Goal: Task Accomplishment & Management: Manage account settings

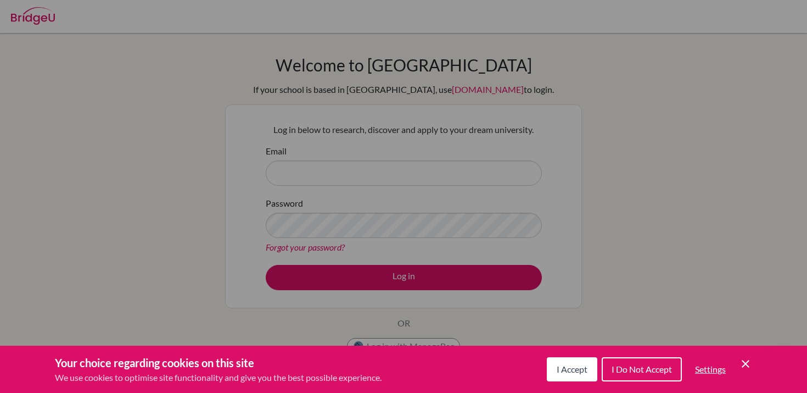
click at [626, 373] on span "I Do Not Accept" at bounding box center [642, 369] width 60 height 10
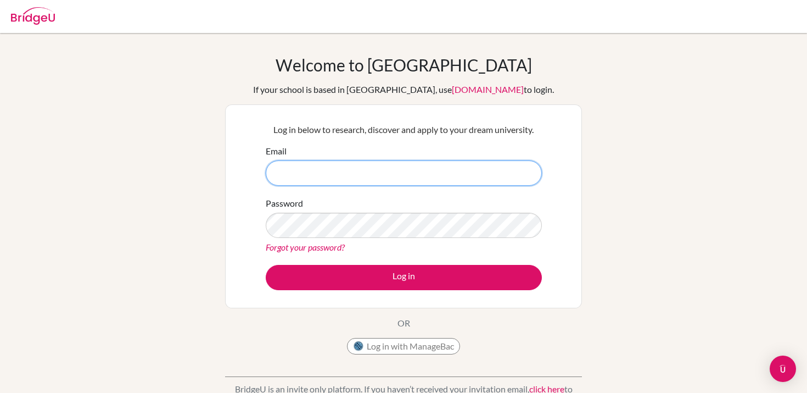
click at [315, 170] on input "Email" at bounding box center [404, 172] width 276 height 25
type input "[PERSON_NAME][EMAIL_ADDRESS][PERSON_NAME][DOMAIN_NAME]"
click at [306, 246] on link "Forgot your password?" at bounding box center [305, 247] width 79 height 10
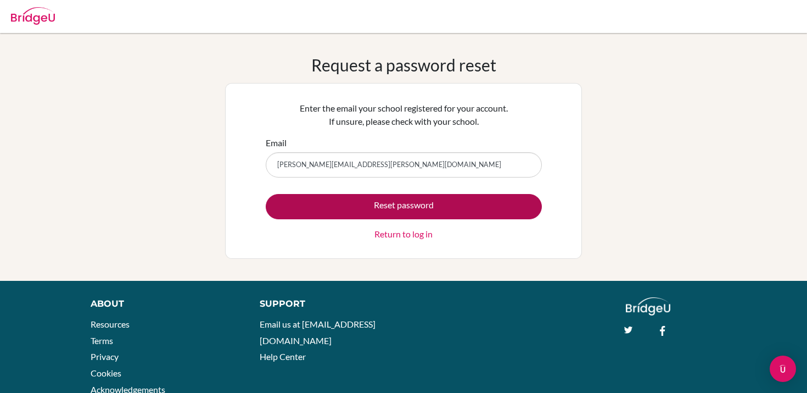
type input "[PERSON_NAME][EMAIL_ADDRESS][PERSON_NAME][DOMAIN_NAME]"
click at [406, 205] on button "Reset password" at bounding box center [404, 206] width 276 height 25
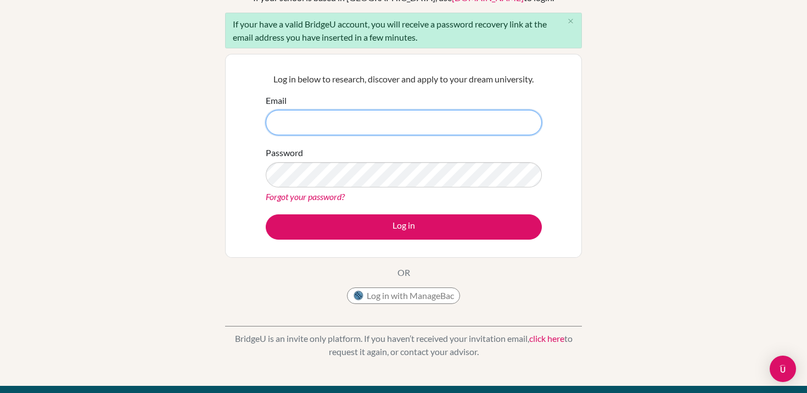
scroll to position [93, 0]
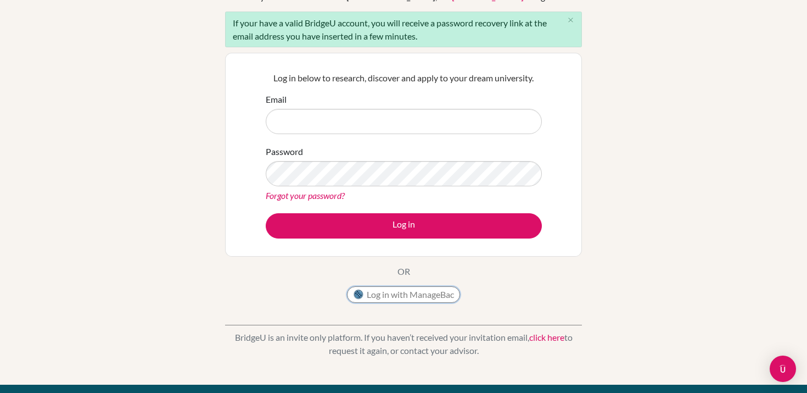
click at [398, 292] on button "Log in with ManageBac" at bounding box center [403, 294] width 113 height 16
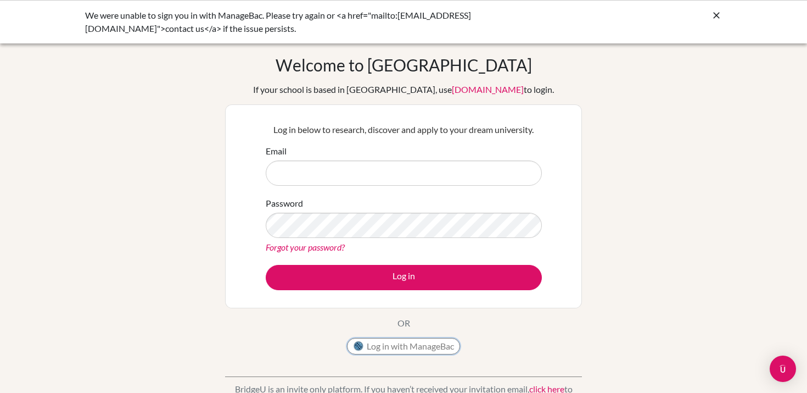
click at [402, 345] on button "Log in with ManageBac" at bounding box center [403, 346] width 113 height 16
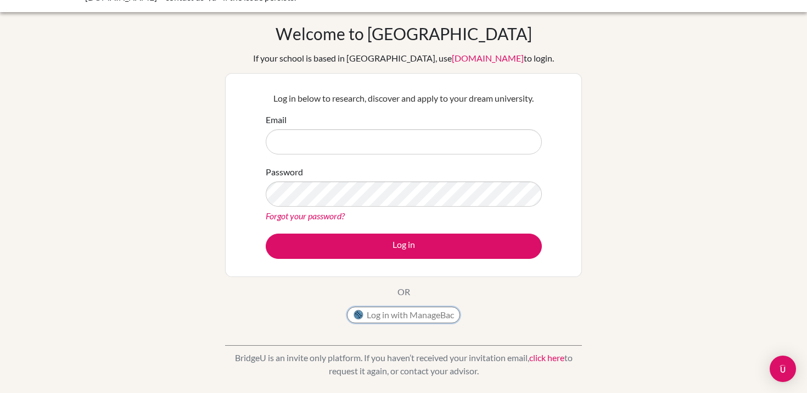
scroll to position [68, 0]
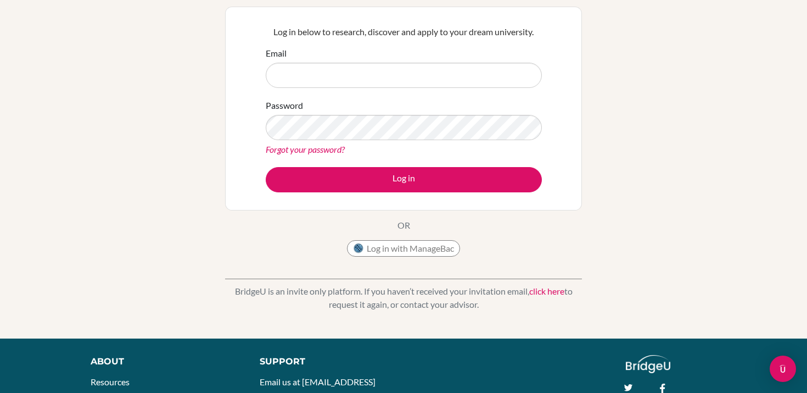
scroll to position [98, 0]
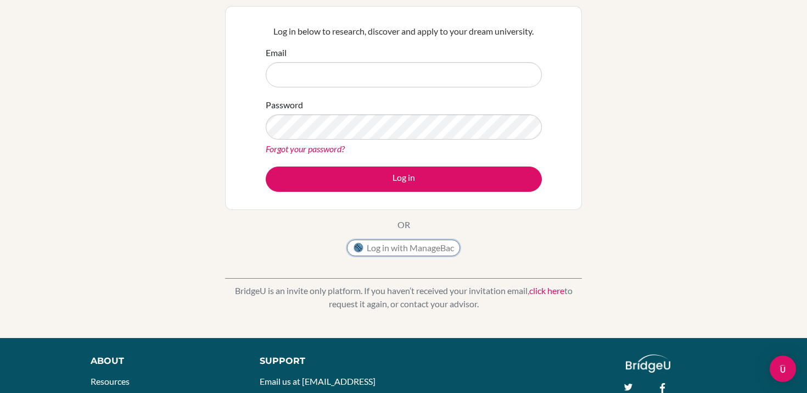
click at [416, 248] on button "Log in with ManageBac" at bounding box center [403, 247] width 113 height 16
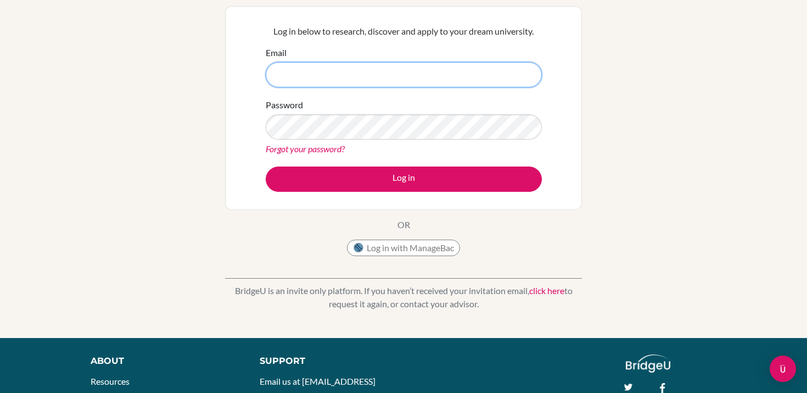
click at [297, 79] on input "Email" at bounding box center [404, 74] width 276 height 25
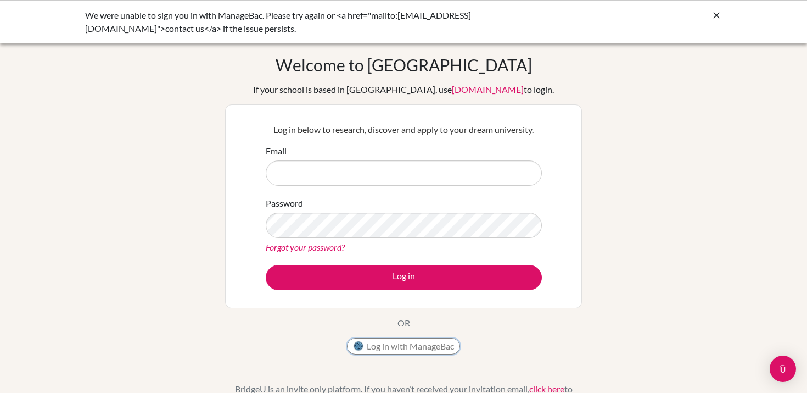
click at [398, 346] on button "Log in with ManageBac" at bounding box center [403, 346] width 113 height 16
click at [717, 15] on icon at bounding box center [716, 15] width 11 height 11
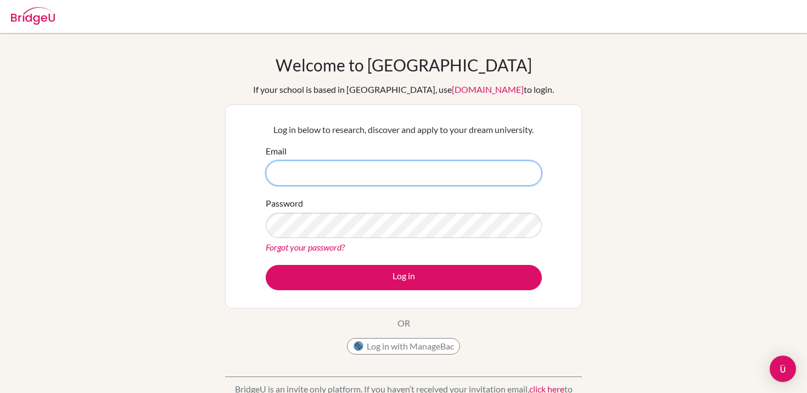
click at [306, 176] on input "Email" at bounding box center [404, 172] width 276 height 25
type input "deborah.mccorkle@aisnmauritania.com"
click at [412, 343] on button "Log in with ManageBac" at bounding box center [403, 346] width 113 height 16
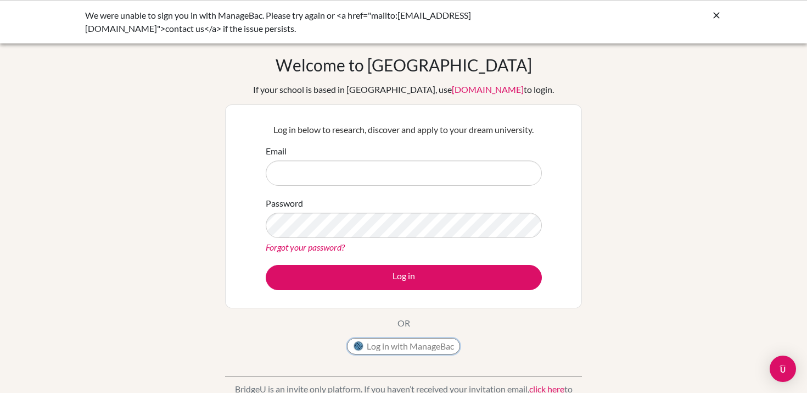
click at [395, 348] on button "Log in with ManageBac" at bounding box center [403, 346] width 113 height 16
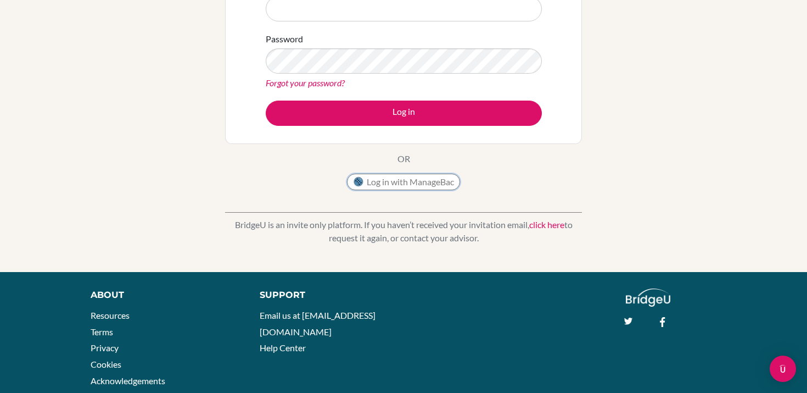
scroll to position [162, 0]
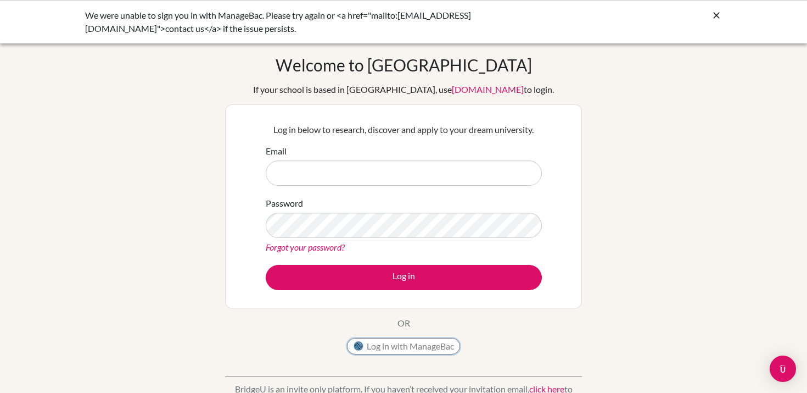
click at [402, 344] on button "Log in with ManageBac" at bounding box center [403, 346] width 113 height 16
drag, startPoint x: 468, startPoint y: 16, endPoint x: 378, endPoint y: 15, distance: 90.1
click at [377, 15] on div "We were unable to sign you in with ManageBac. Please try again or <a href="mail…" at bounding box center [321, 22] width 472 height 26
copy div "mailto:hi@bridge-u.com"
